Goal: Navigation & Orientation: Understand site structure

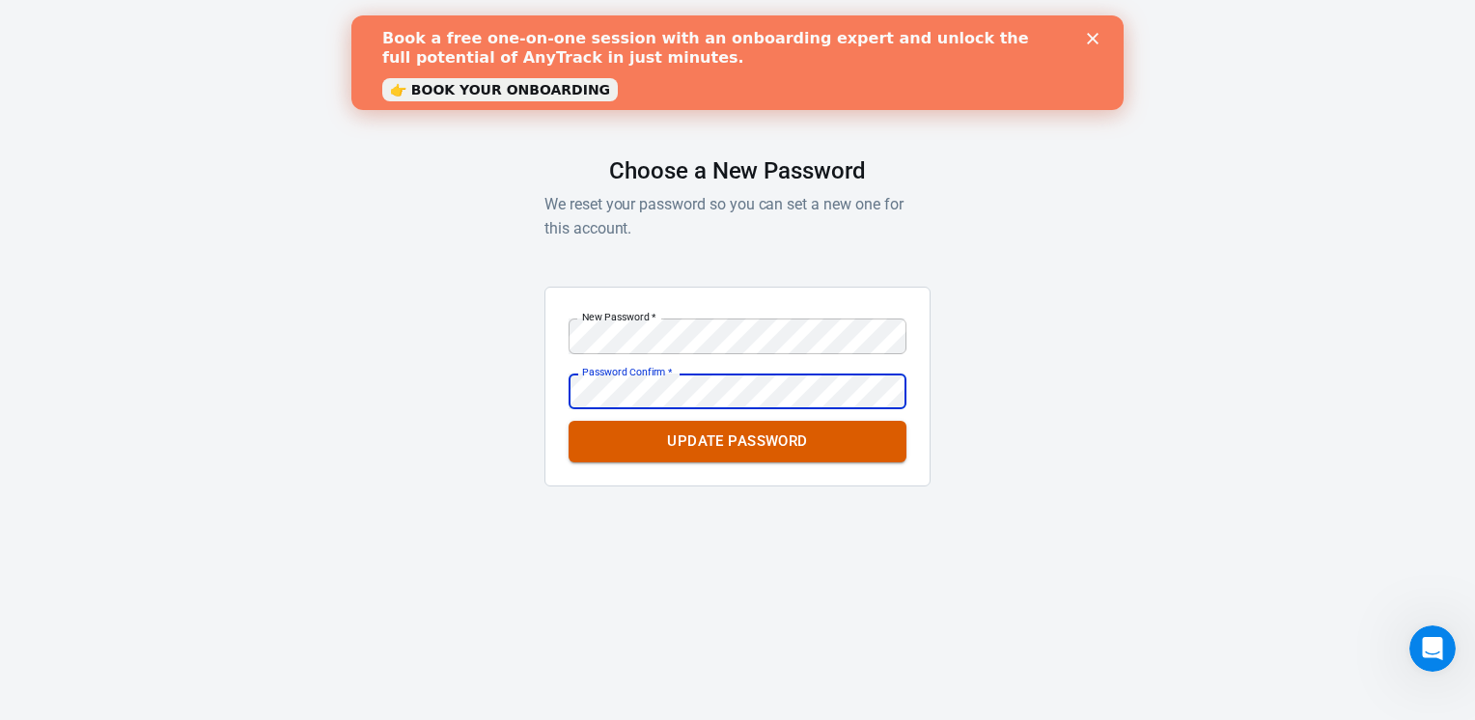
click at [738, 440] on button "Update Password" at bounding box center [738, 441] width 338 height 41
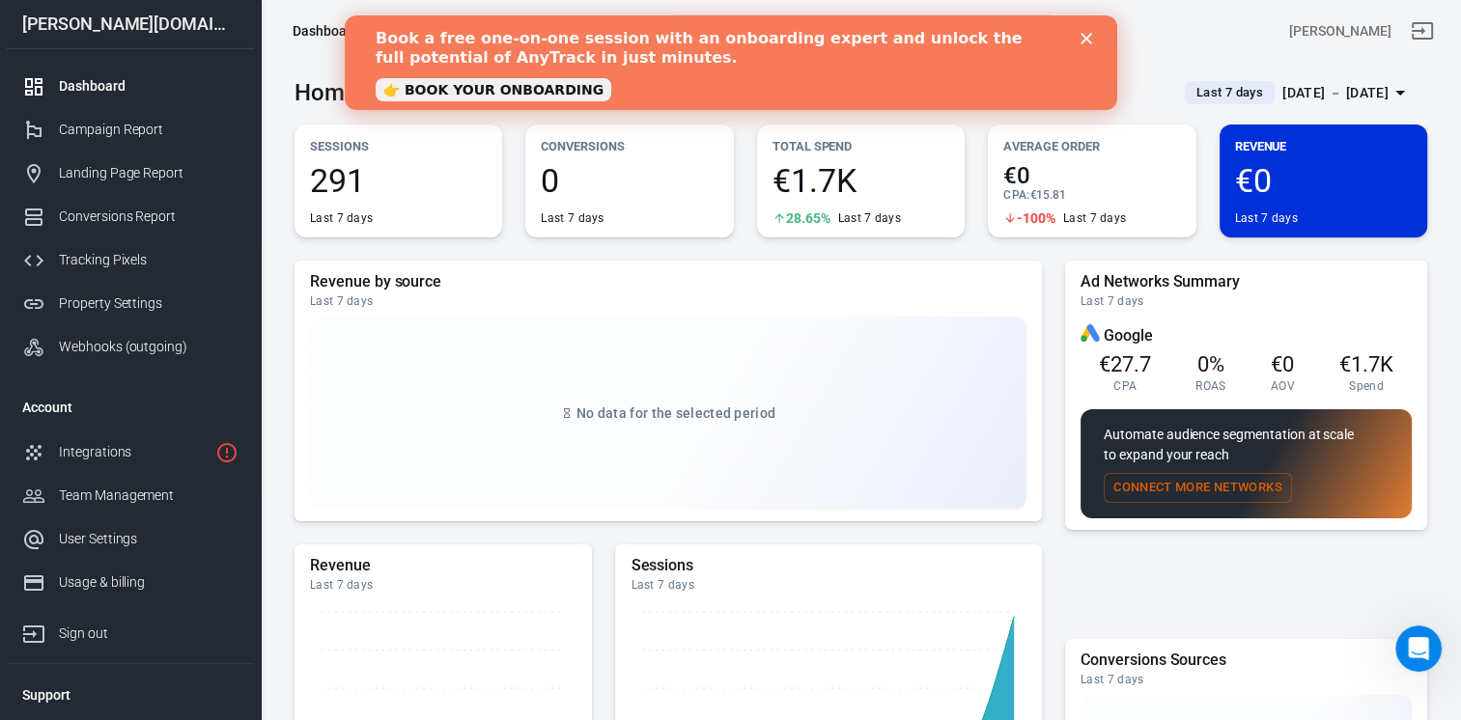
click at [1084, 32] on div "Book a free one-on-one session with an onboarding expert and unlock the full po…" at bounding box center [730, 62] width 711 height 79
click at [1090, 34] on polygon "Close" at bounding box center [1085, 39] width 12 height 12
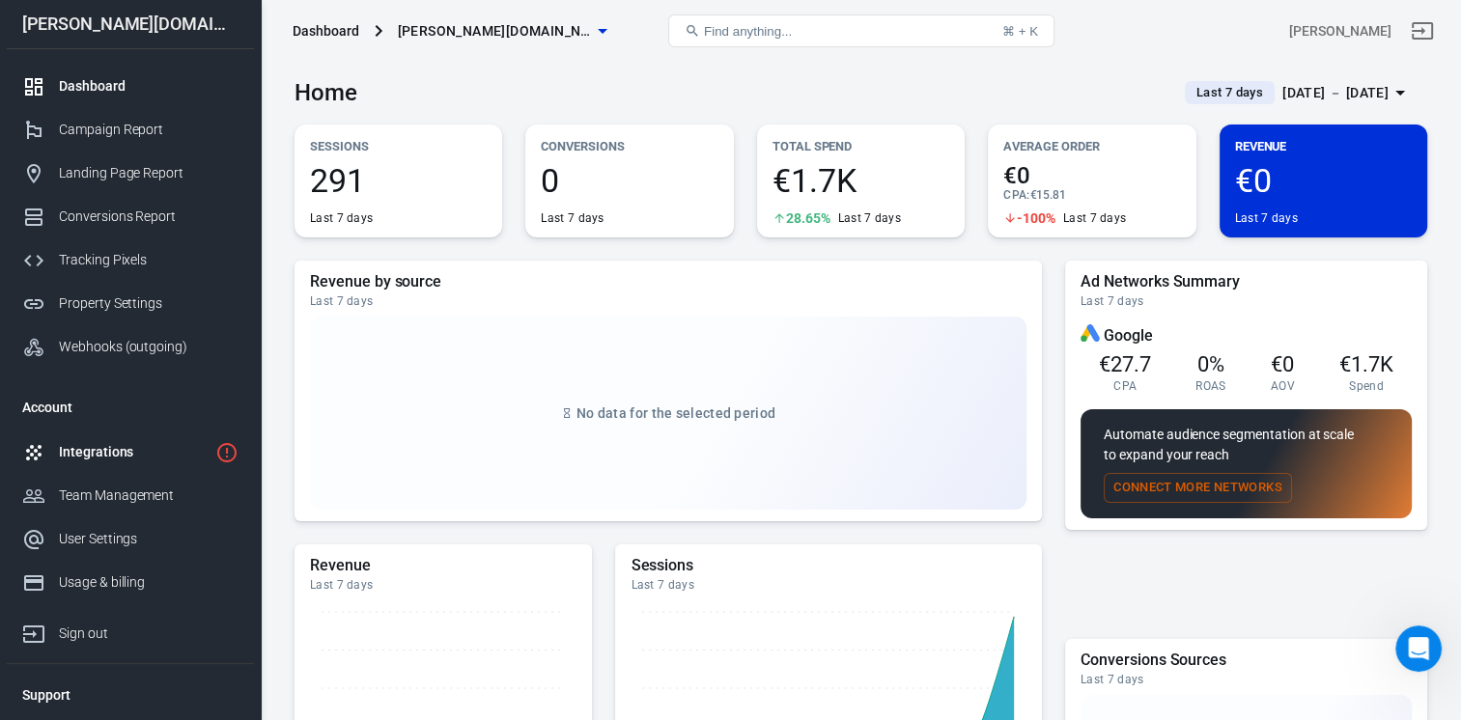
click at [105, 453] on div "Integrations" at bounding box center [133, 452] width 149 height 20
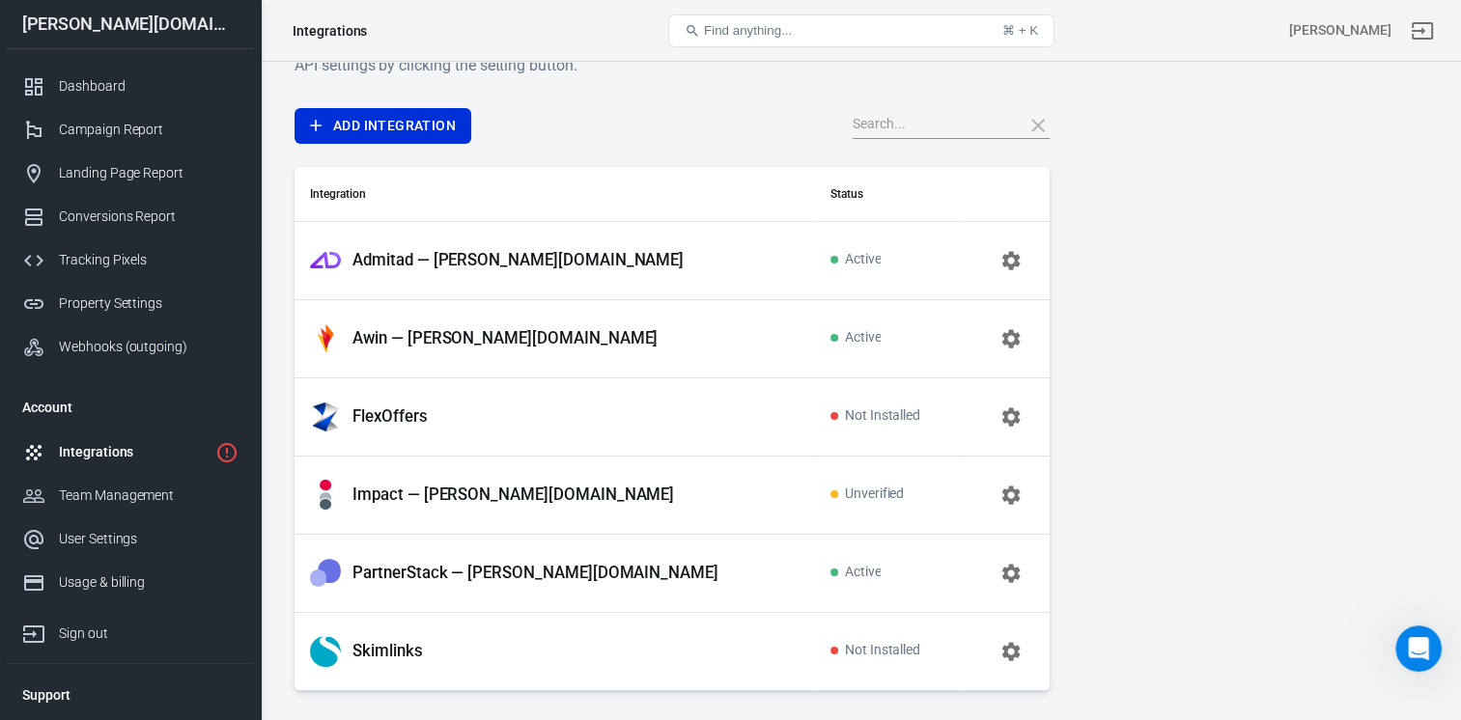
scroll to position [103, 0]
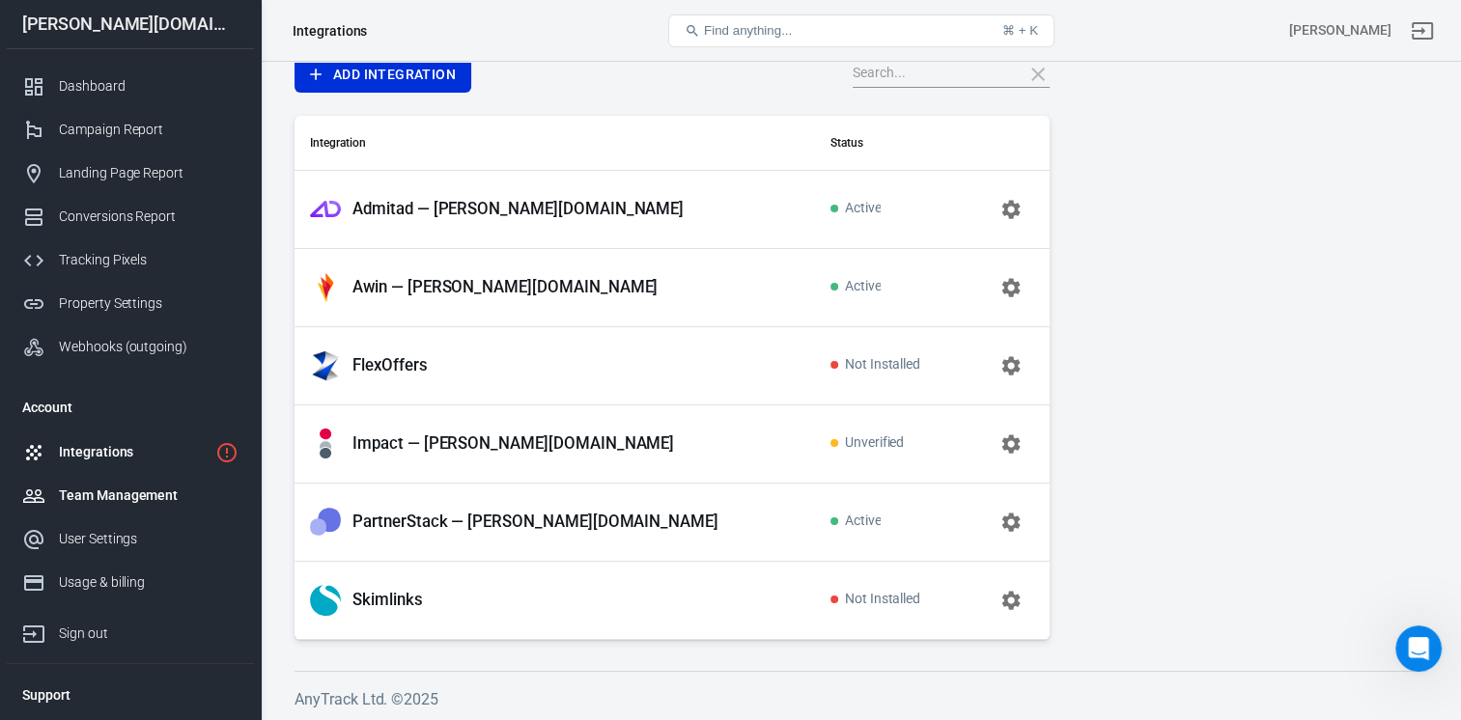
click at [114, 498] on div "Team Management" at bounding box center [149, 496] width 180 height 20
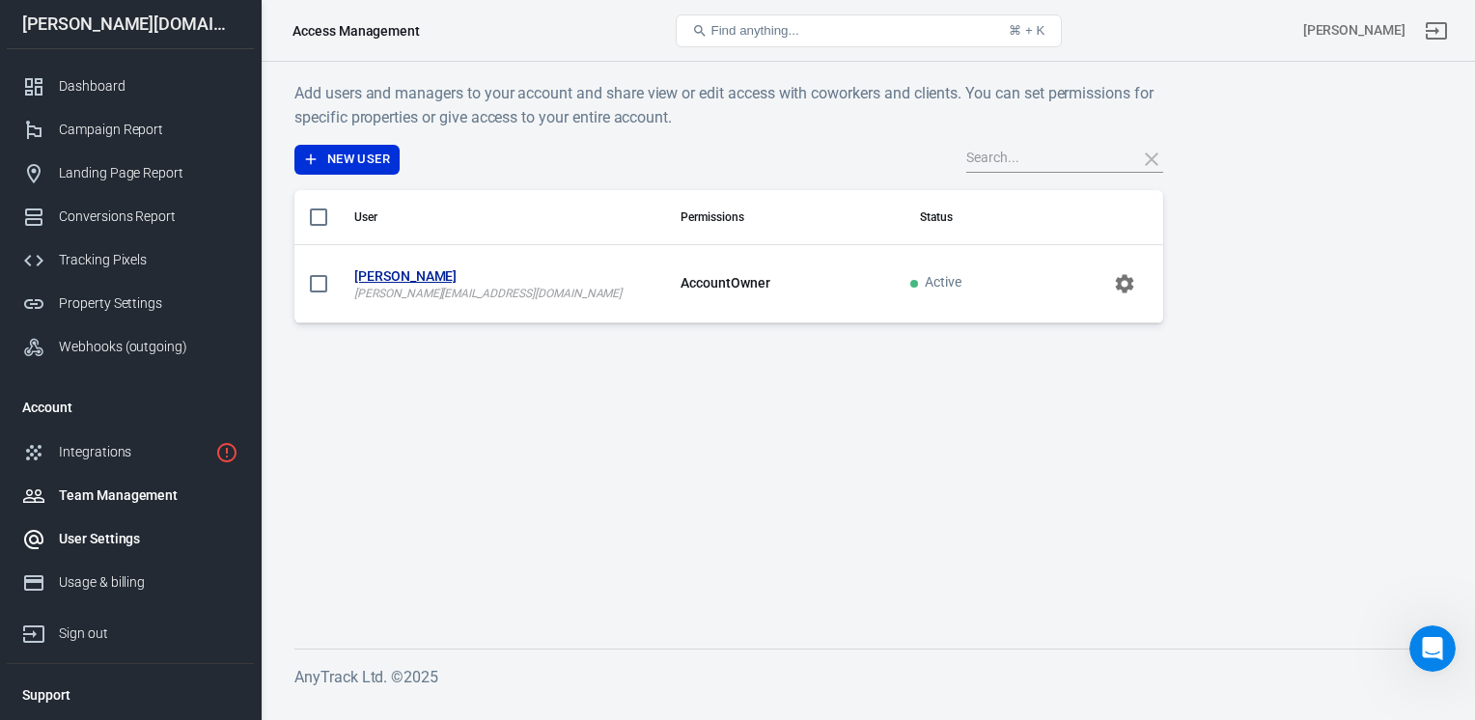
click at [96, 536] on div "User Settings" at bounding box center [149, 539] width 180 height 20
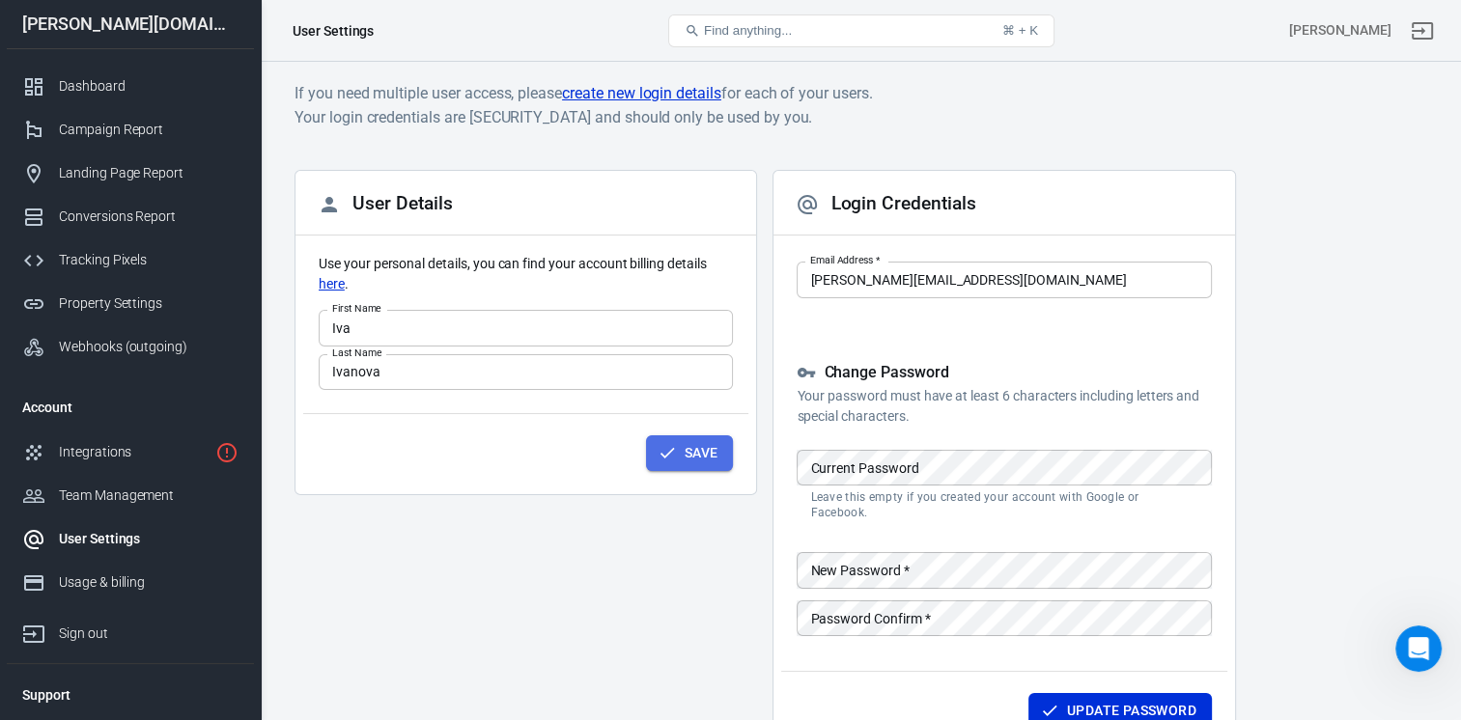
click at [687, 460] on button "Save" at bounding box center [690, 453] width 88 height 36
click at [101, 132] on div "Campaign Report" at bounding box center [149, 130] width 180 height 20
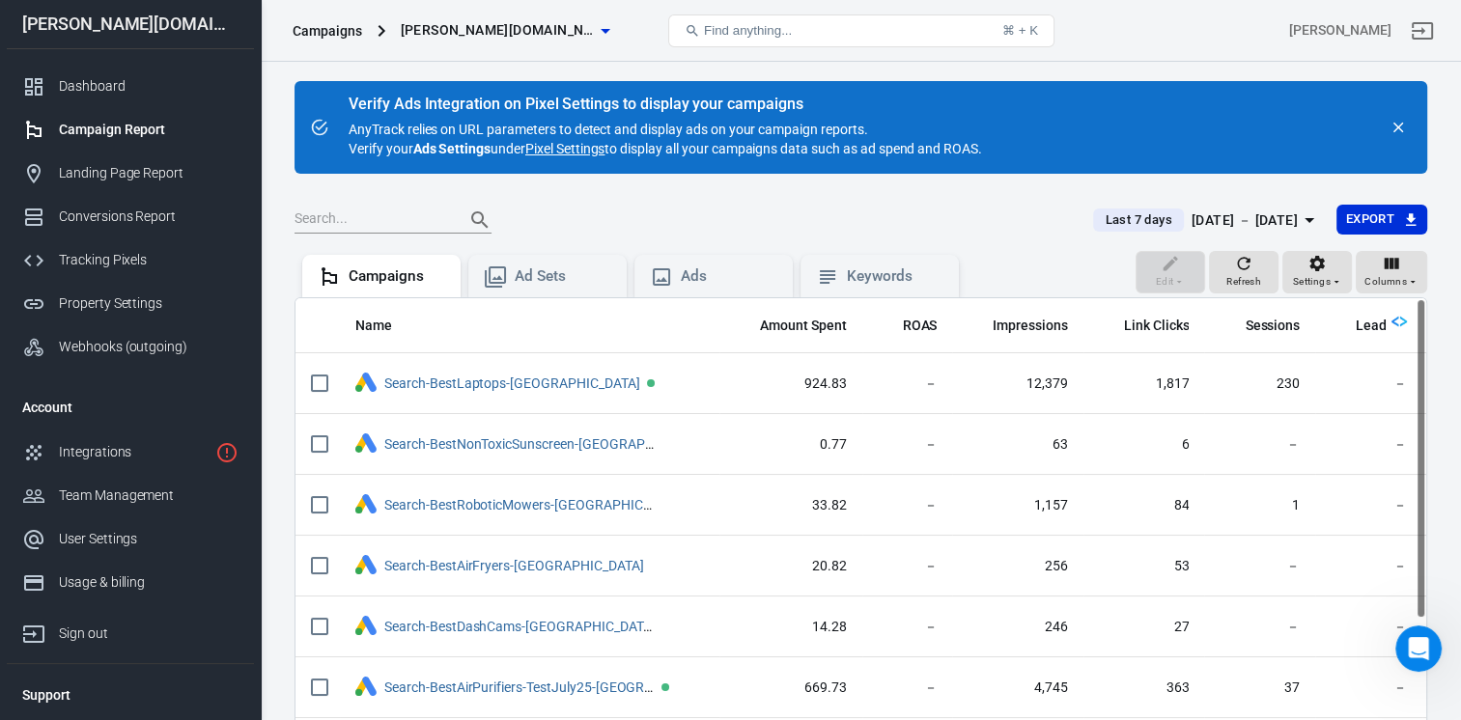
drag, startPoint x: 1418, startPoint y: 434, endPoint x: 1387, endPoint y: 387, distance: 56.5
click at [1387, 387] on div "Name Amount Spent ROAS Impressions Link Clicks Sessions Lead Purchase Revenue A…" at bounding box center [860, 537] width 1133 height 481
click at [83, 210] on div "Conversions Report" at bounding box center [149, 217] width 180 height 20
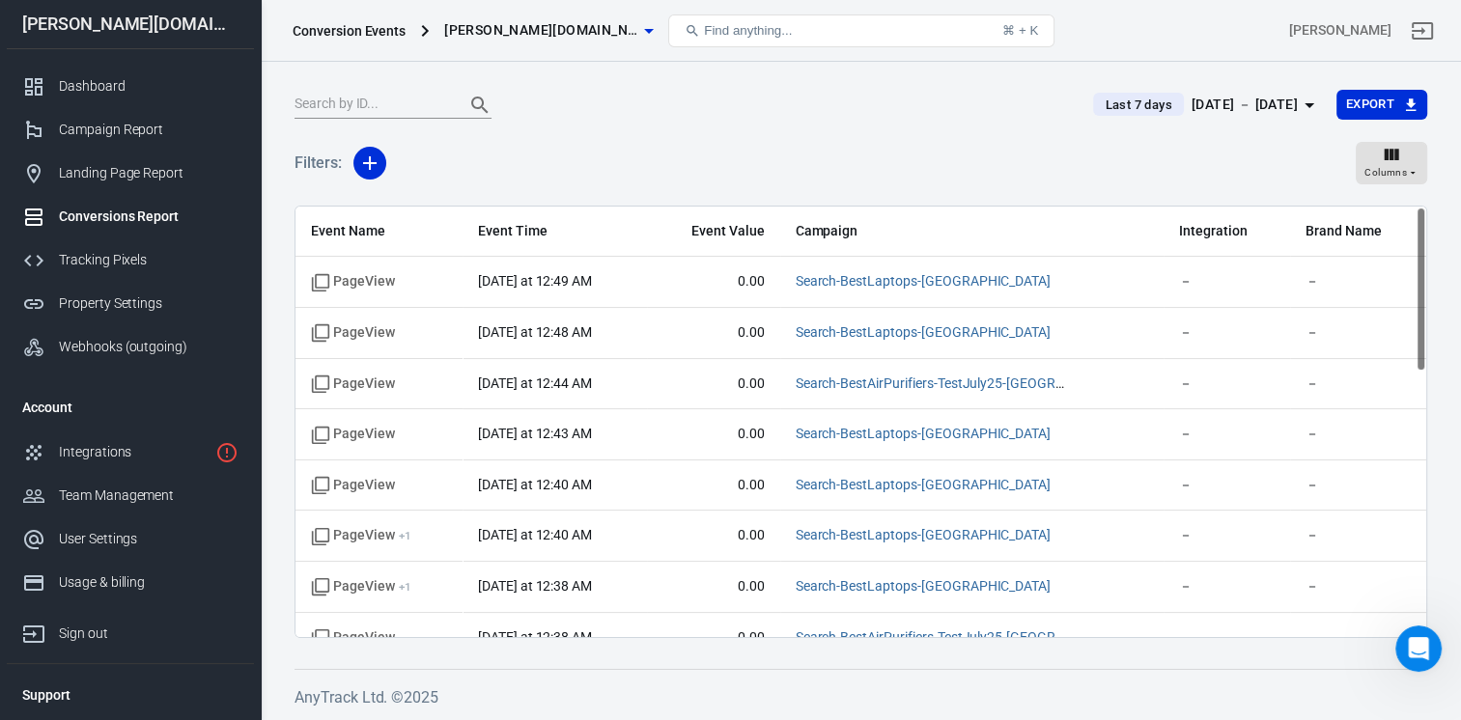
drag, startPoint x: 1420, startPoint y: 571, endPoint x: 1399, endPoint y: 265, distance: 306.8
click at [1399, 265] on div "Event Name Event Time Event Value Campaign Integration Brand Name PageView [DAT…" at bounding box center [860, 422] width 1133 height 433
click at [88, 263] on div "Tracking Pixels" at bounding box center [149, 260] width 180 height 20
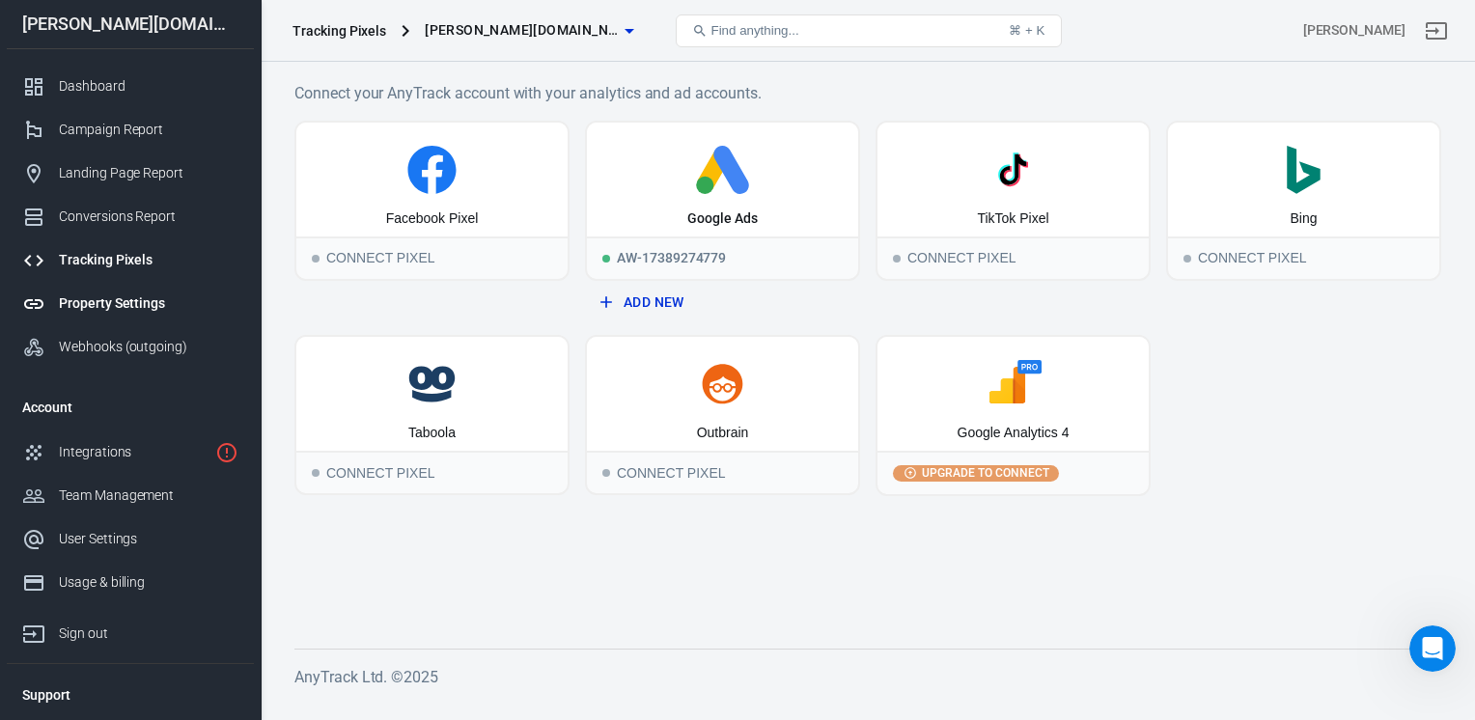
click at [85, 294] on div "Property Settings" at bounding box center [149, 304] width 180 height 20
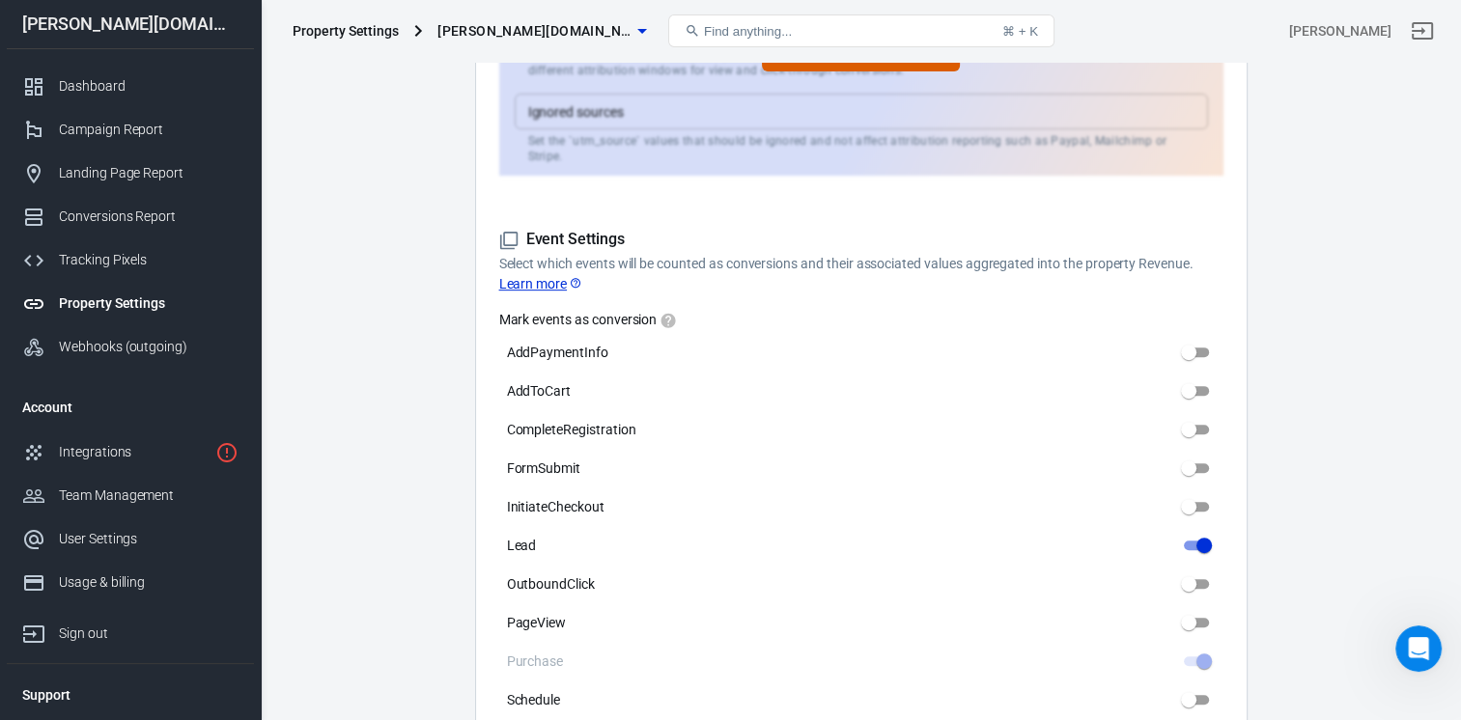
scroll to position [869, 0]
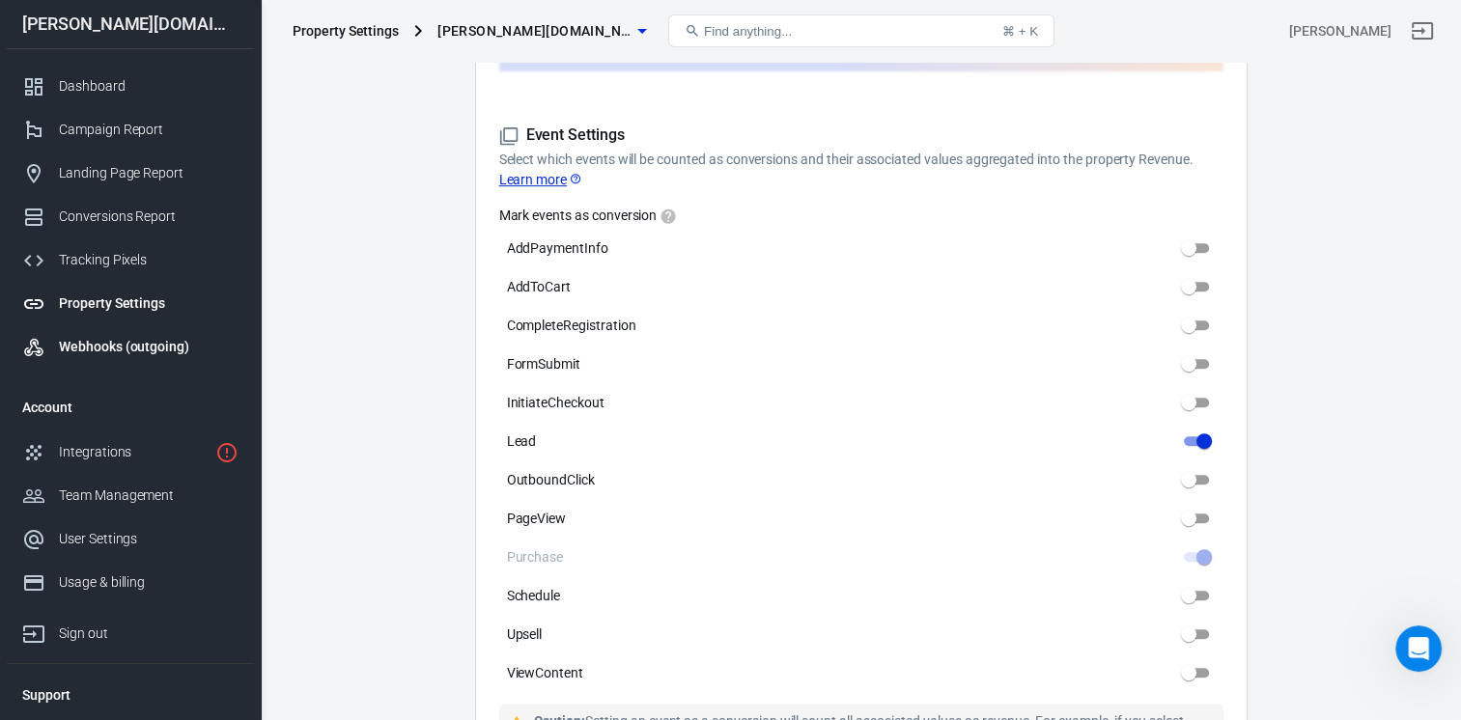
click at [127, 346] on div "Webhooks (outgoing)" at bounding box center [149, 347] width 180 height 20
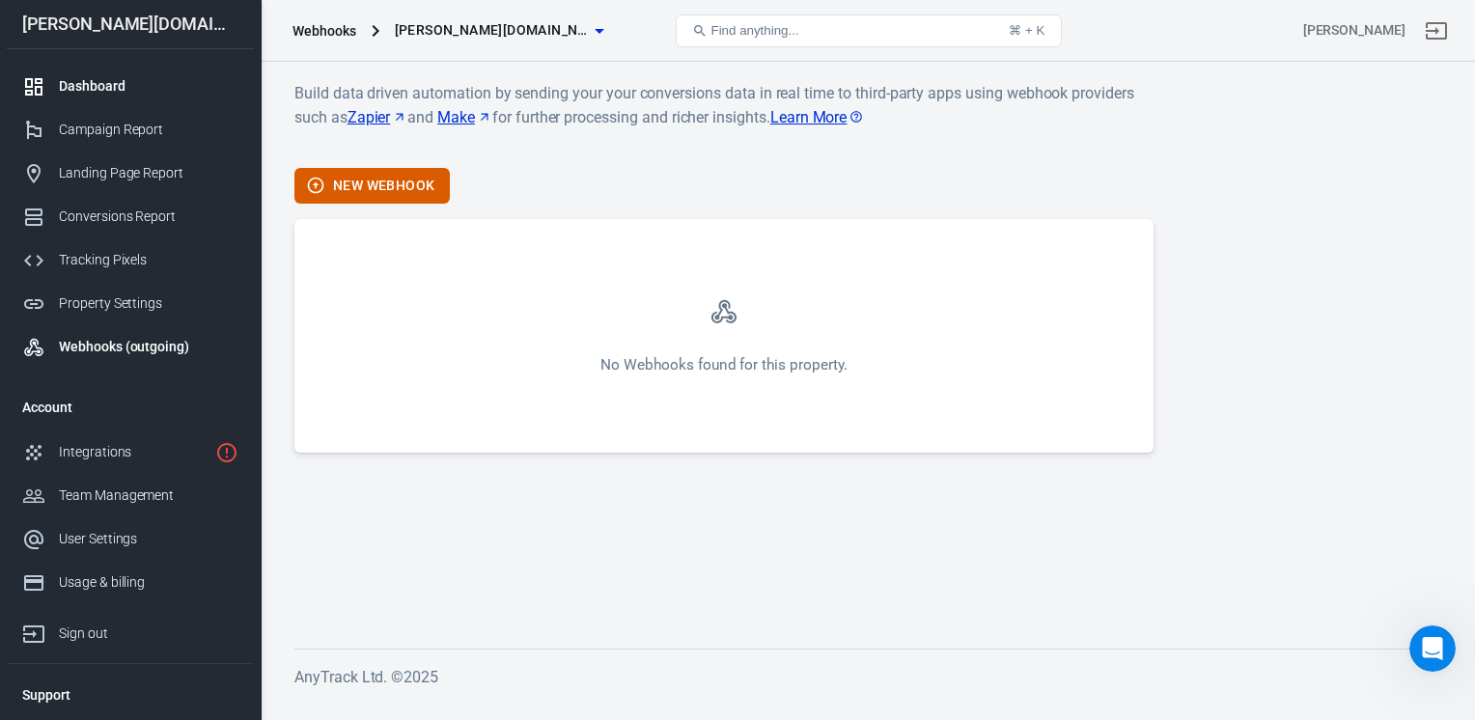
click at [104, 91] on div "Dashboard" at bounding box center [149, 86] width 180 height 20
